Goal: Complete application form

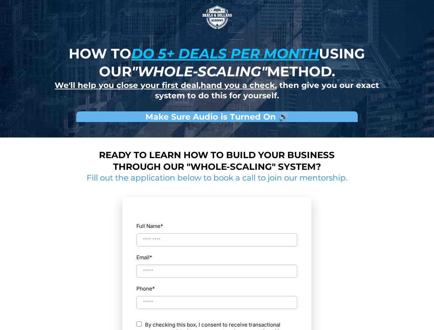
click at [217, 17] on img at bounding box center [217, 17] width 34 height 34
click at [217, 234] on input "Full Name *" at bounding box center [216, 239] width 161 height 13
click at [217, 265] on div "Email *" at bounding box center [216, 265] width 161 height 26
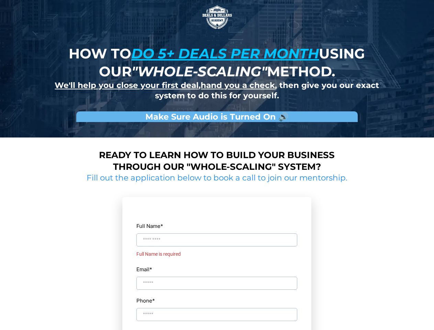
click at [217, 296] on div "Full Name * Full Name is required Email * Phone * ch By checking this box, I co…" at bounding box center [216, 308] width 161 height 208
click at [217, 325] on input "Phone *" at bounding box center [216, 326] width 161 height 13
